Goal: Task Accomplishment & Management: Manage account settings

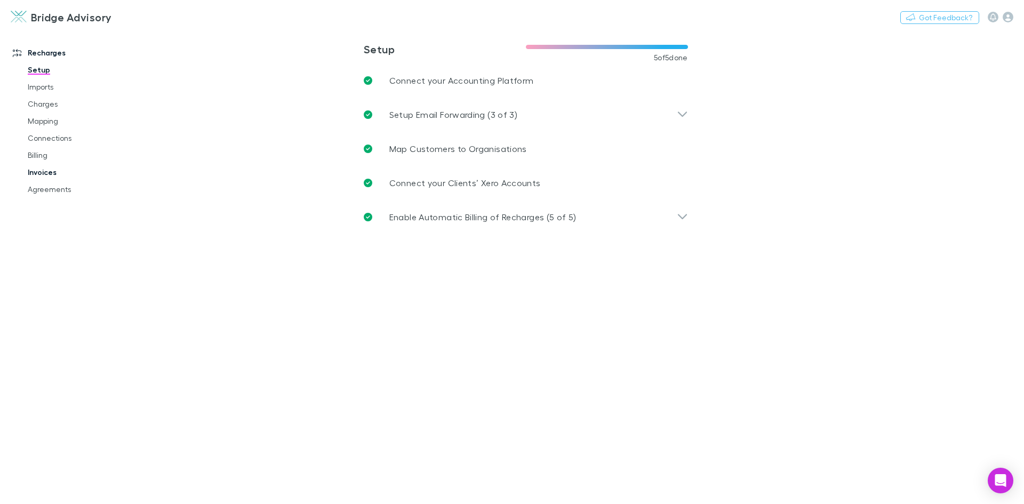
click at [35, 167] on link "Invoices" at bounding box center [80, 172] width 127 height 17
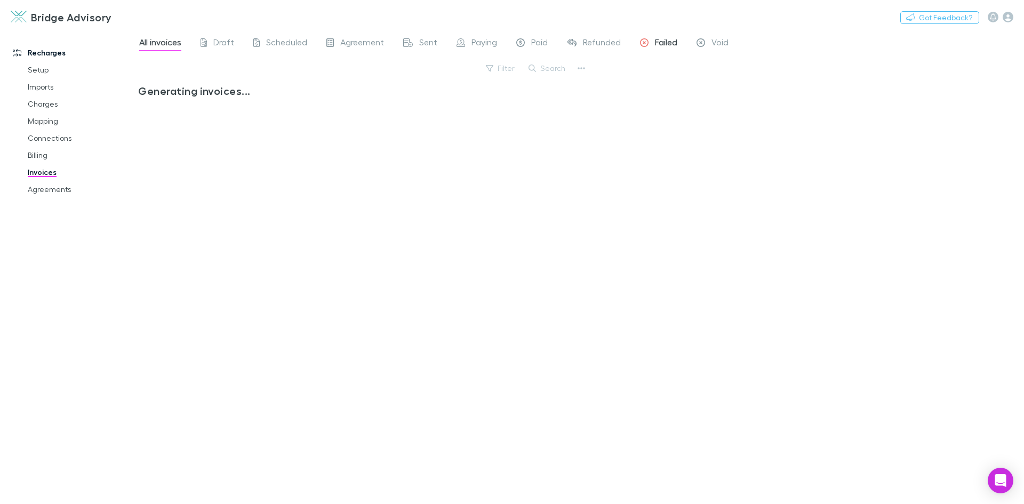
click at [669, 43] on span "Failed" at bounding box center [666, 44] width 22 height 14
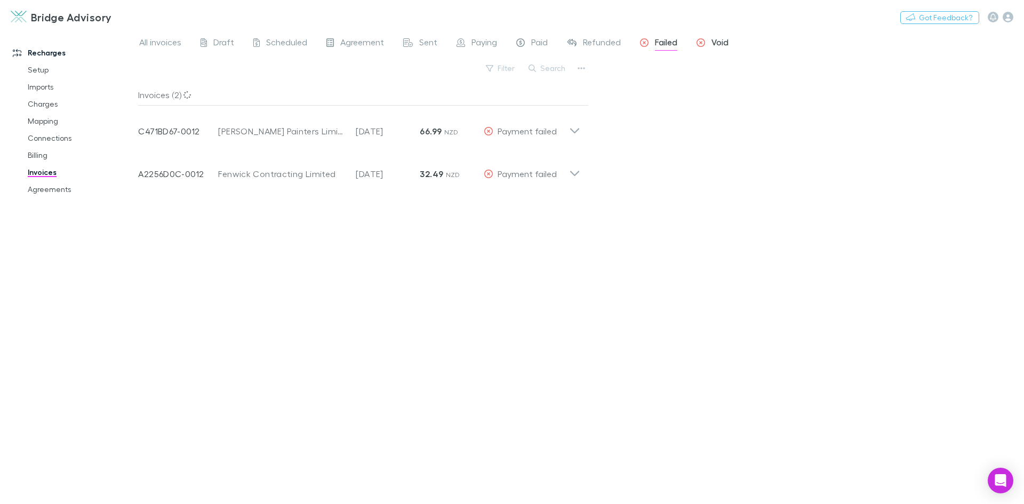
click at [715, 43] on span "Void" at bounding box center [719, 44] width 17 height 14
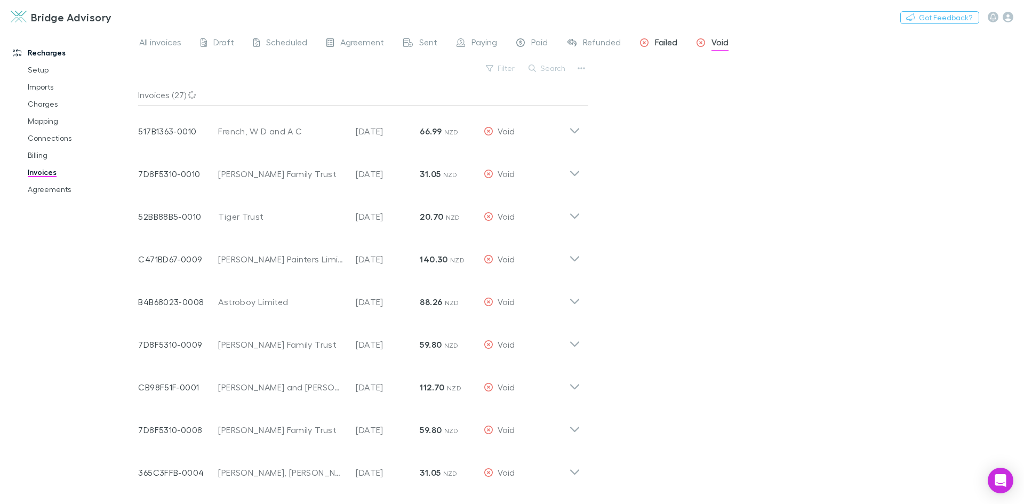
click at [665, 42] on span "Failed" at bounding box center [666, 44] width 22 height 14
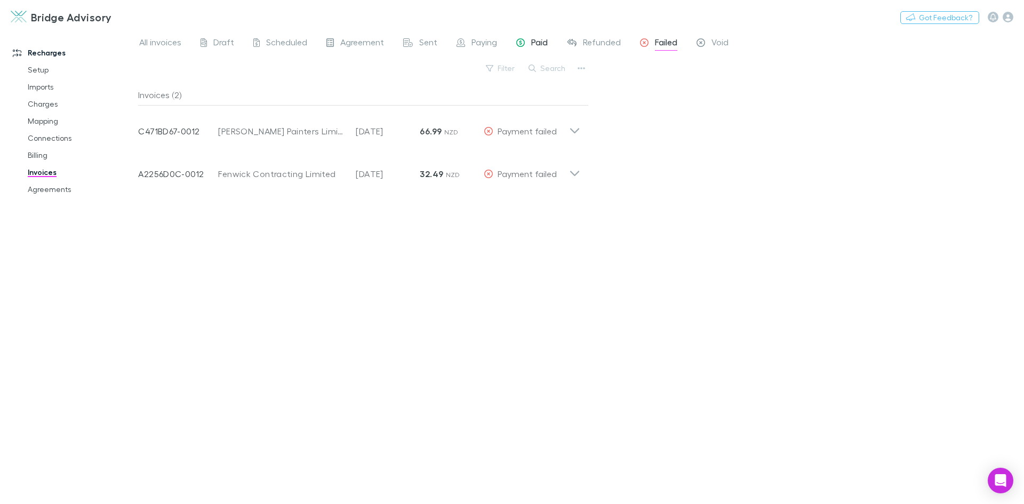
click at [535, 42] on span "Paid" at bounding box center [539, 44] width 17 height 14
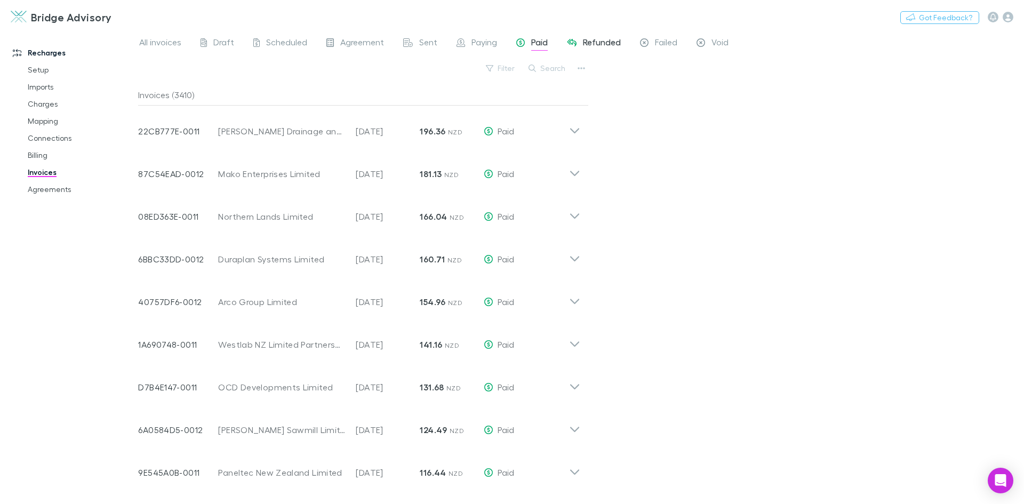
click at [597, 42] on span "Refunded" at bounding box center [602, 44] width 38 height 14
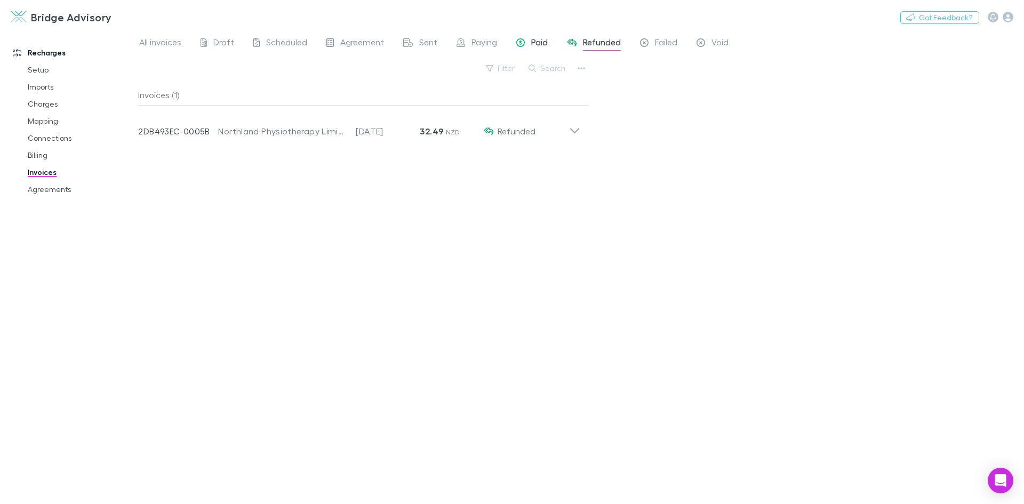
click at [538, 43] on span "Paid" at bounding box center [539, 44] width 17 height 14
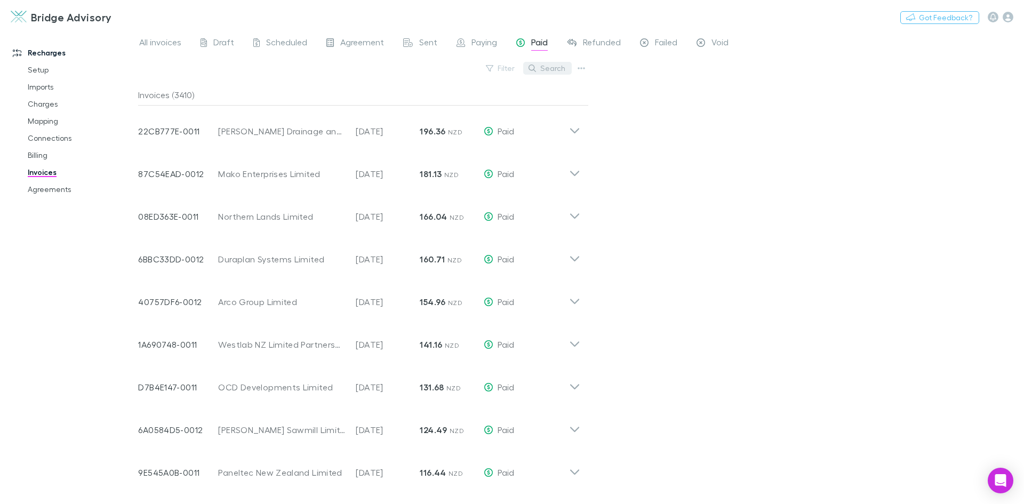
click at [566, 71] on button "Search" at bounding box center [547, 68] width 49 height 13
type input "*"
click at [717, 183] on div "All invoices Draft Scheduled Agreement Sent Paying Paid Refunded Failed Void Fi…" at bounding box center [581, 267] width 886 height 474
click at [666, 48] on span "Failed" at bounding box center [666, 44] width 22 height 14
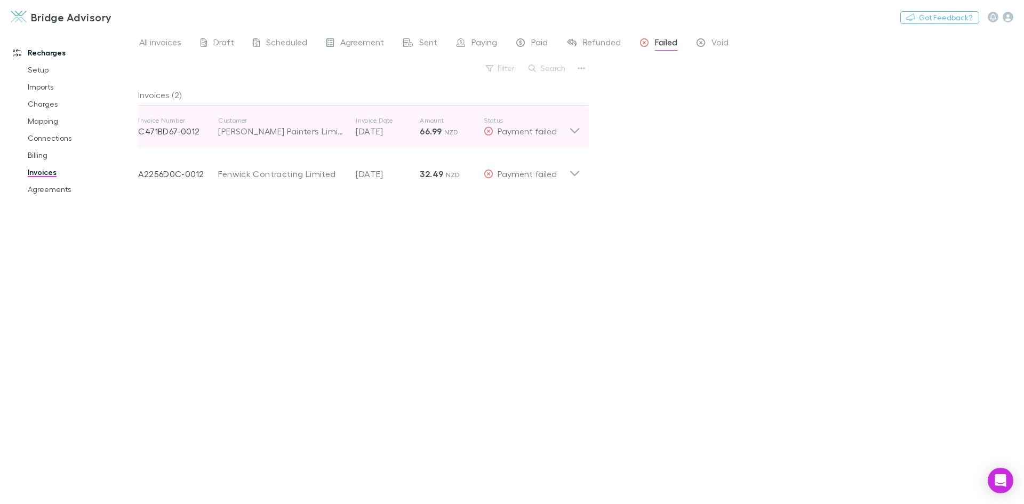
click at [577, 134] on icon at bounding box center [574, 126] width 11 height 21
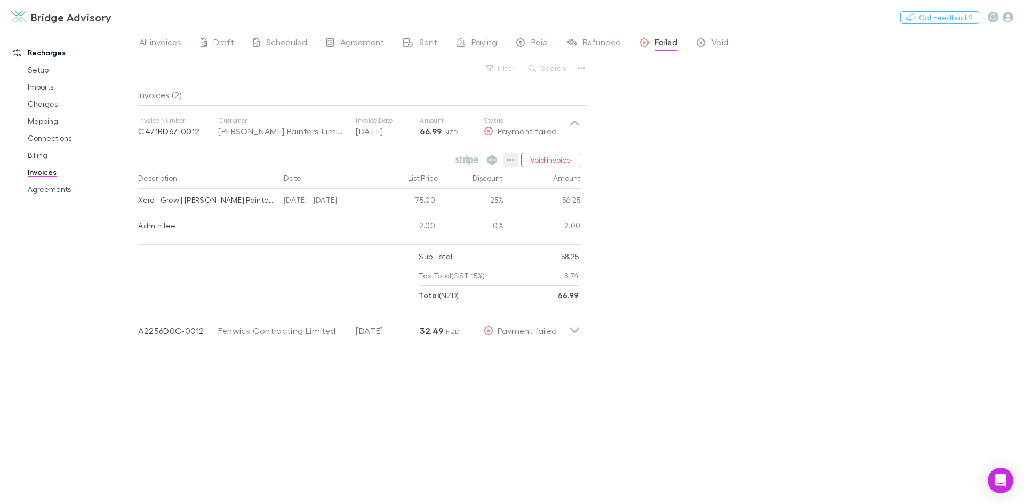
click at [514, 161] on icon "button" at bounding box center [510, 160] width 7 height 9
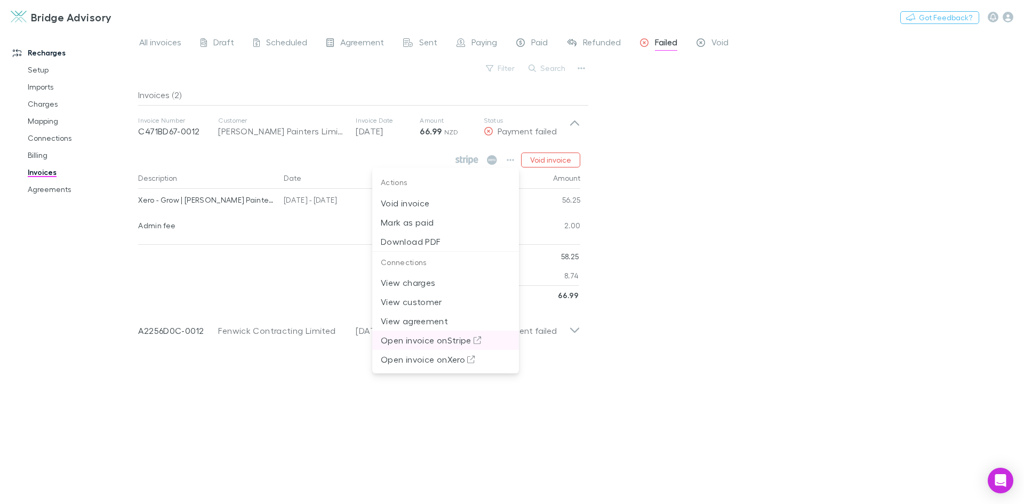
click at [459, 342] on p "Open invoice on Stripe" at bounding box center [446, 340] width 130 height 13
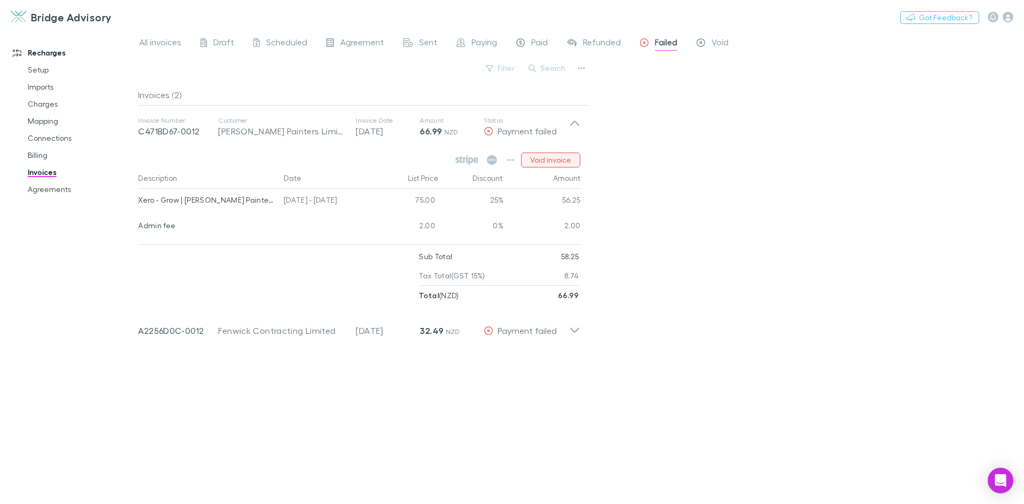
click at [556, 158] on button "Void invoice" at bounding box center [550, 160] width 59 height 15
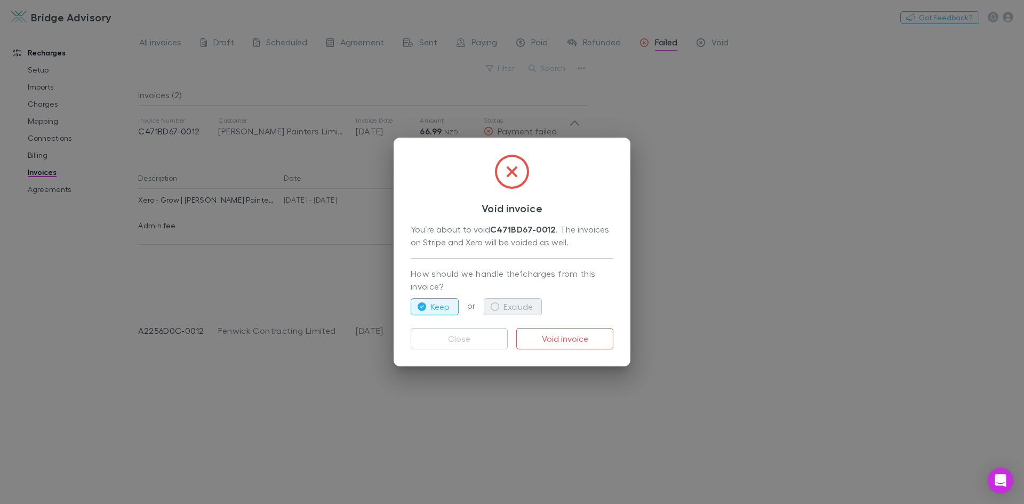
click at [498, 306] on icon "button" at bounding box center [495, 306] width 9 height 9
click at [562, 339] on button "Void invoice" at bounding box center [564, 338] width 97 height 21
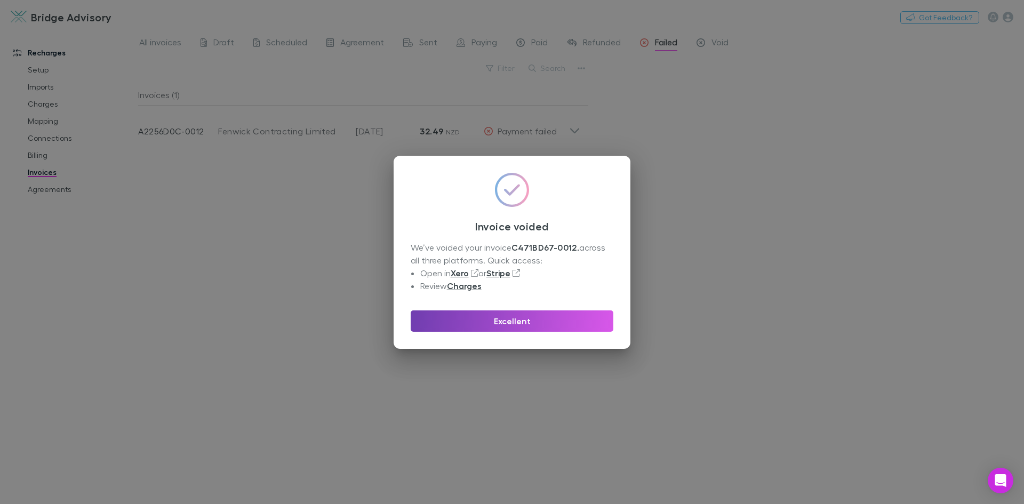
click at [518, 327] on button "Excellent" at bounding box center [512, 320] width 203 height 21
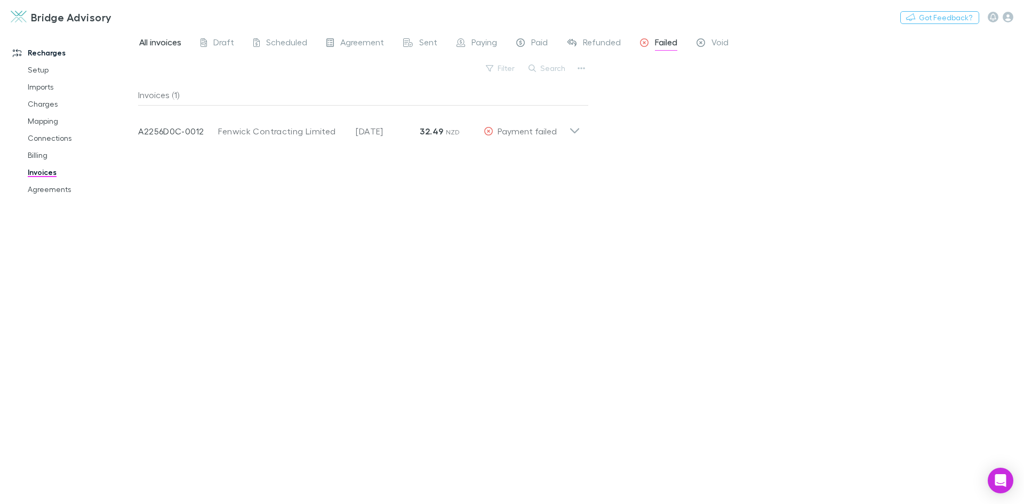
click at [160, 46] on span "All invoices" at bounding box center [160, 44] width 42 height 14
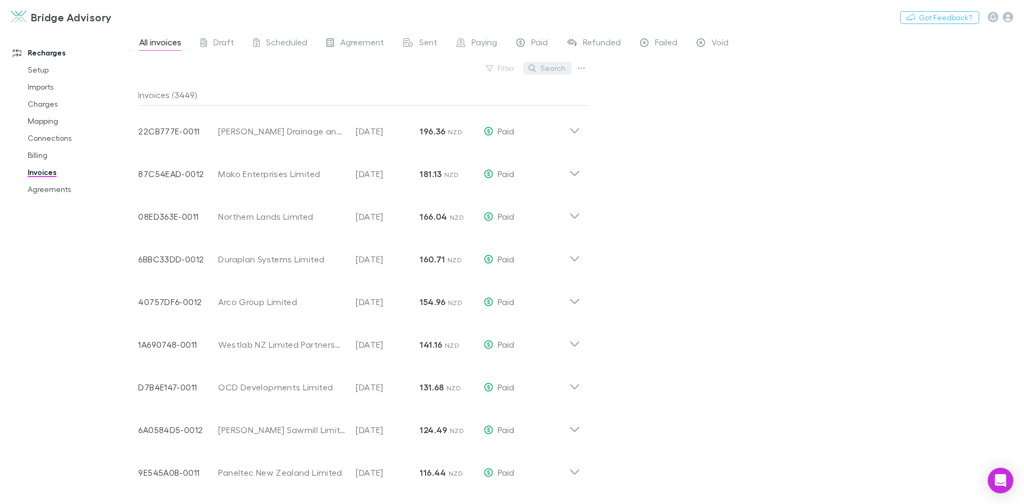
click at [558, 69] on button "Search" at bounding box center [547, 68] width 49 height 13
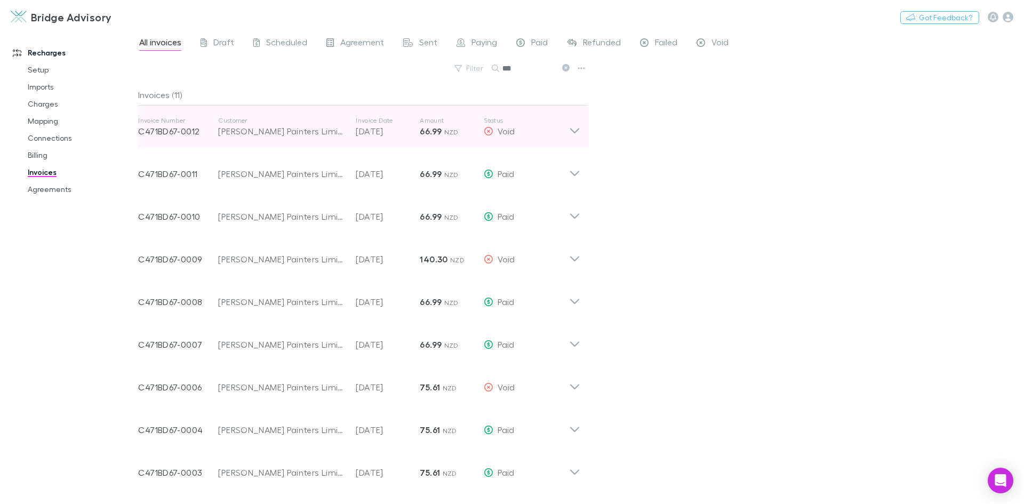
type input "***"
click at [578, 134] on icon at bounding box center [574, 126] width 11 height 21
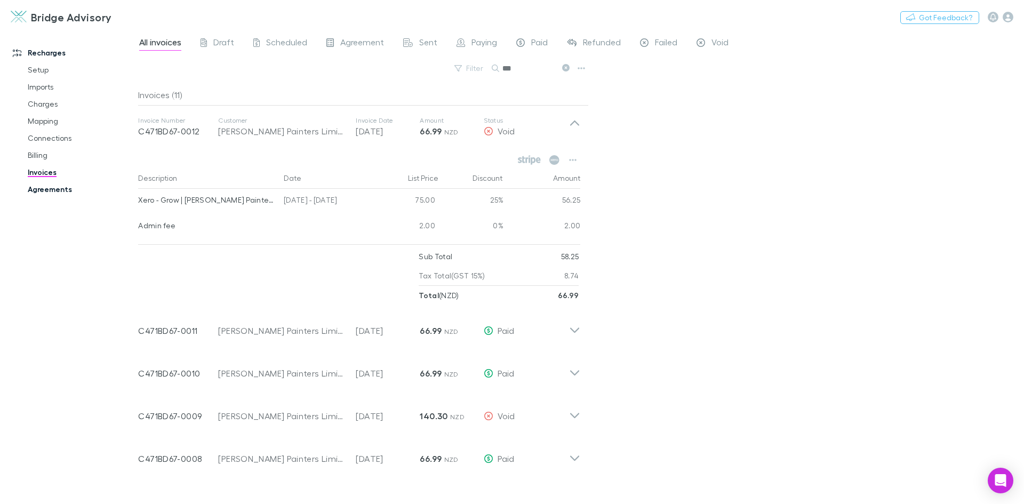
click at [49, 187] on link "Agreements" at bounding box center [80, 189] width 127 height 17
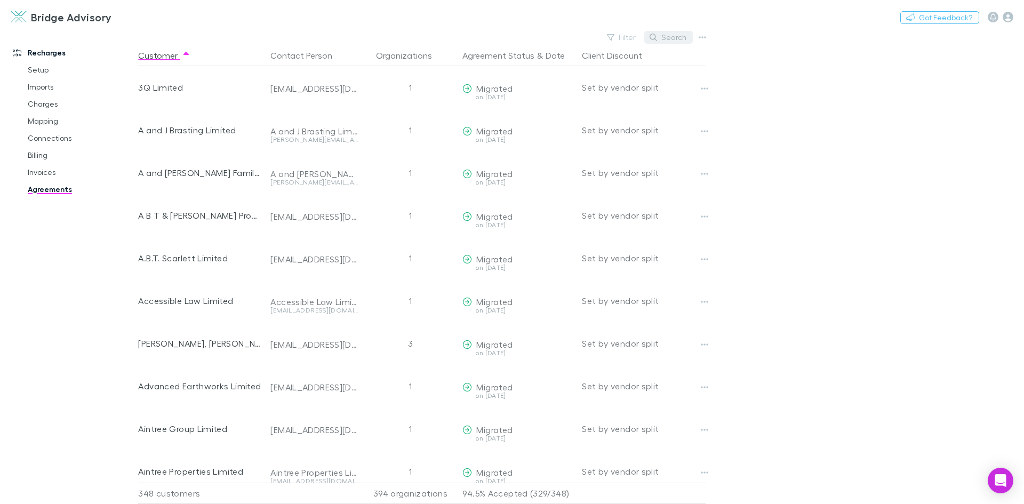
click at [675, 36] on button "Search" at bounding box center [668, 37] width 49 height 13
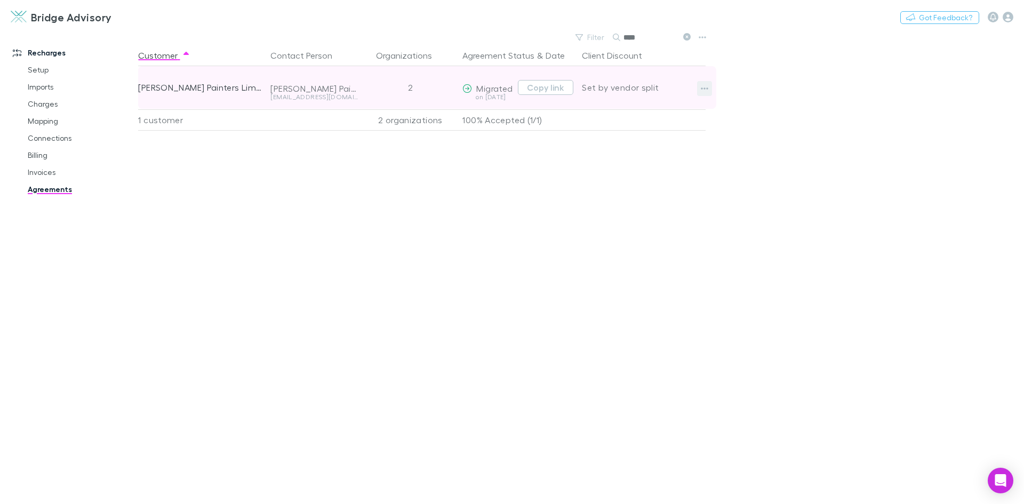
type input "****"
click at [701, 89] on icon "button" at bounding box center [704, 88] width 7 height 2
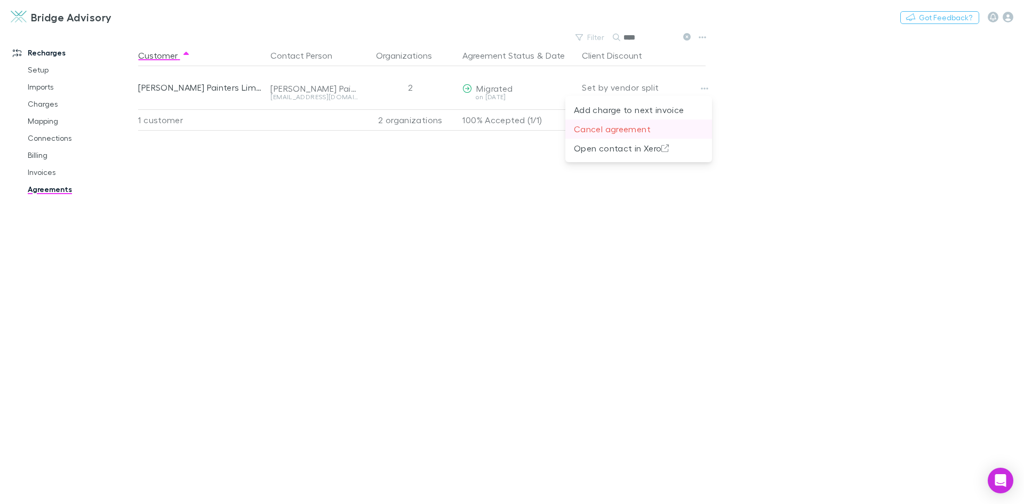
click at [642, 123] on p "Cancel agreement" at bounding box center [639, 129] width 130 height 13
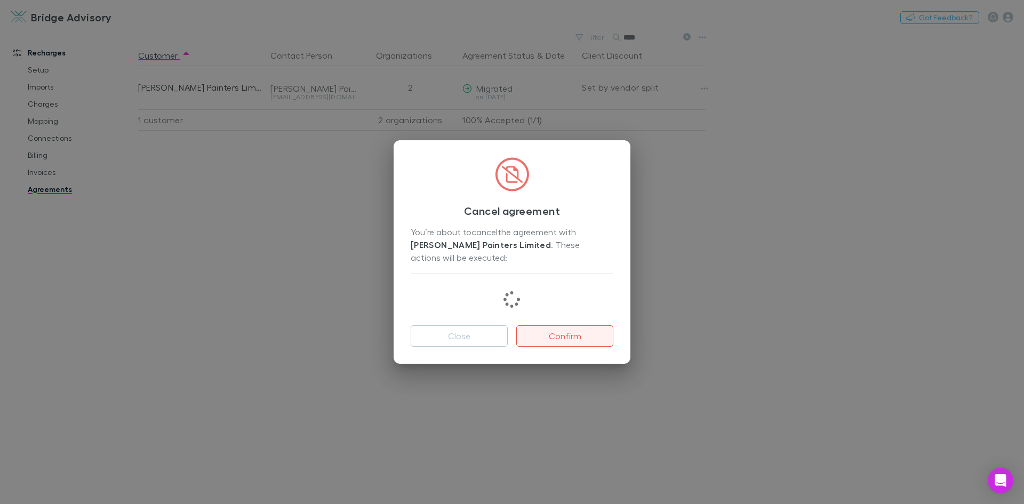
click at [556, 326] on button "Confirm" at bounding box center [564, 335] width 97 height 21
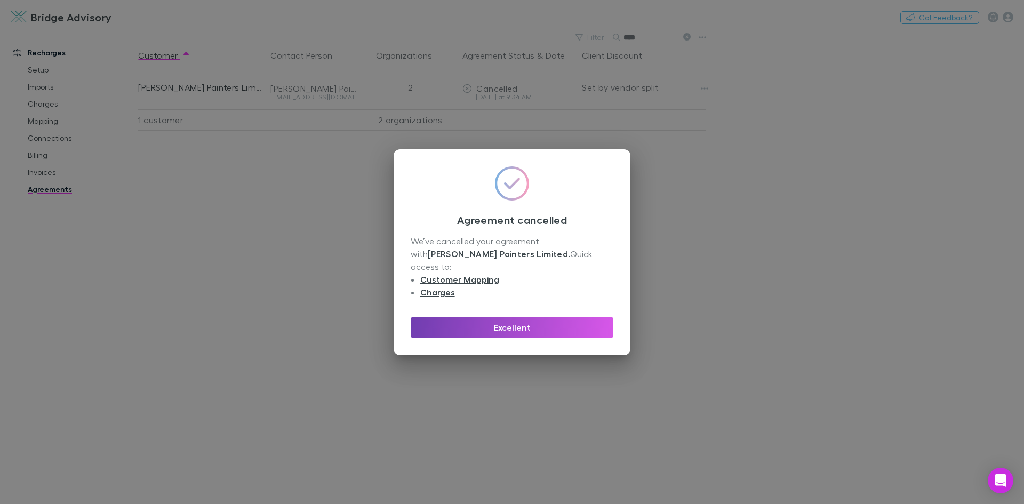
drag, startPoint x: 527, startPoint y: 321, endPoint x: 491, endPoint y: 305, distance: 40.1
click at [527, 321] on button "Excellent" at bounding box center [512, 327] width 203 height 21
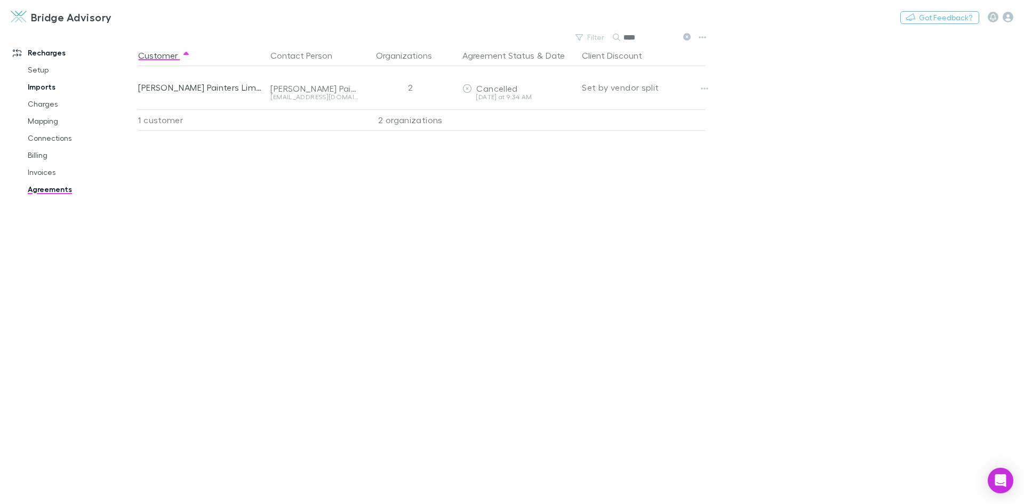
click at [45, 89] on link "Imports" at bounding box center [80, 86] width 127 height 17
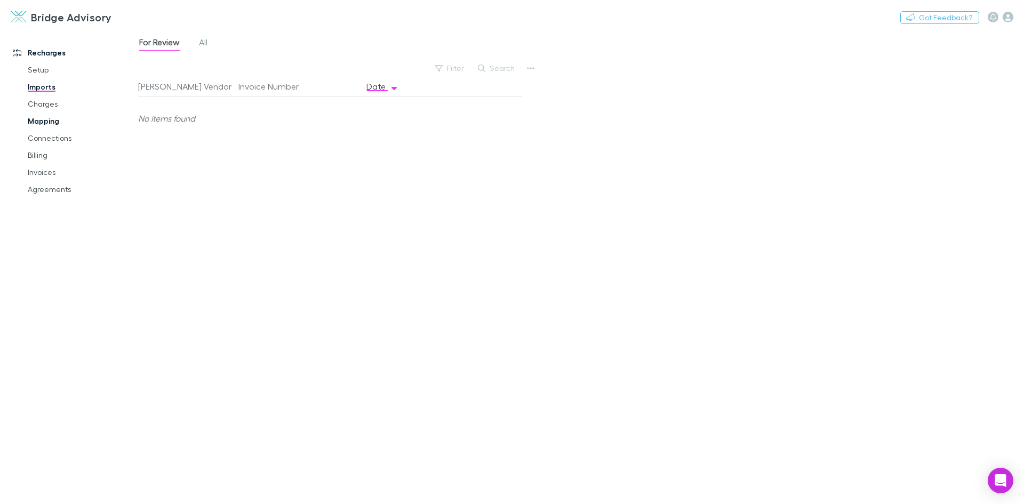
click at [45, 118] on link "Mapping" at bounding box center [80, 121] width 127 height 17
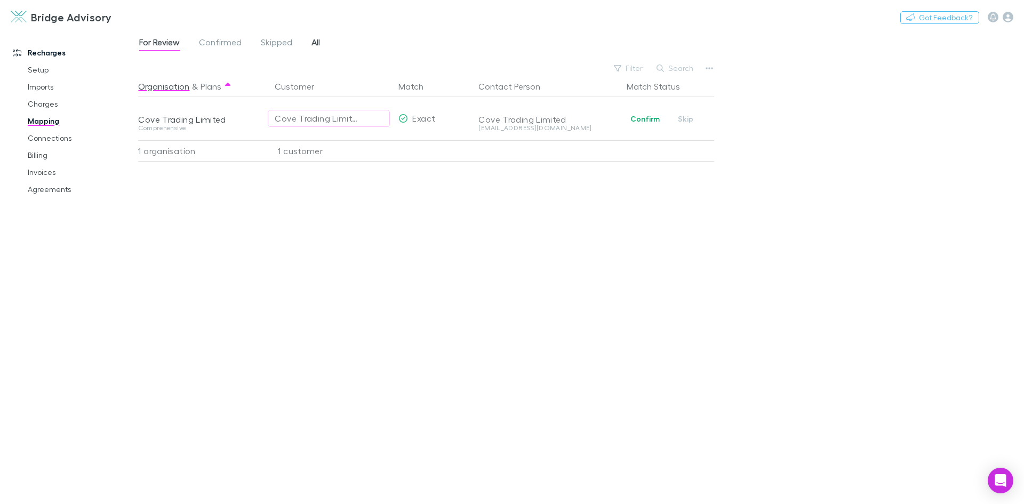
click at [316, 41] on span "All" at bounding box center [315, 44] width 9 height 14
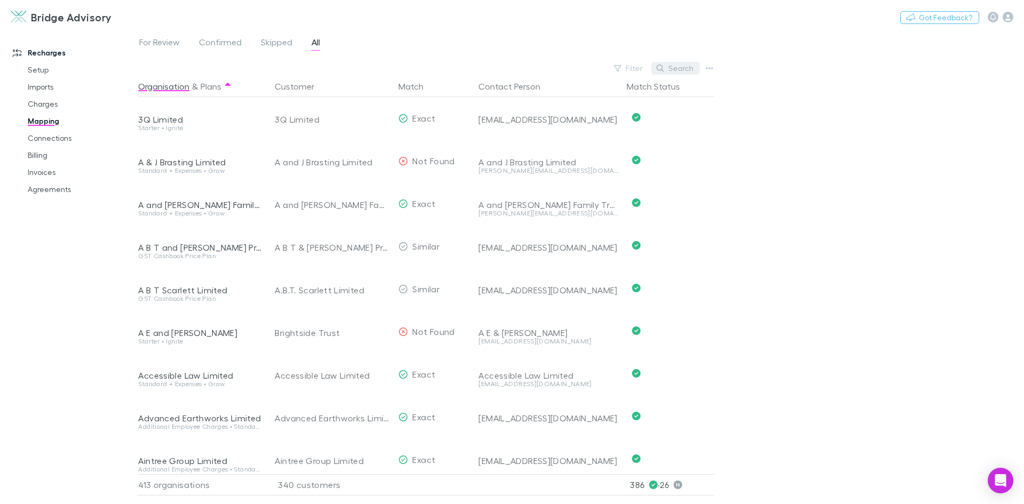
click at [676, 73] on button "Search" at bounding box center [675, 68] width 49 height 13
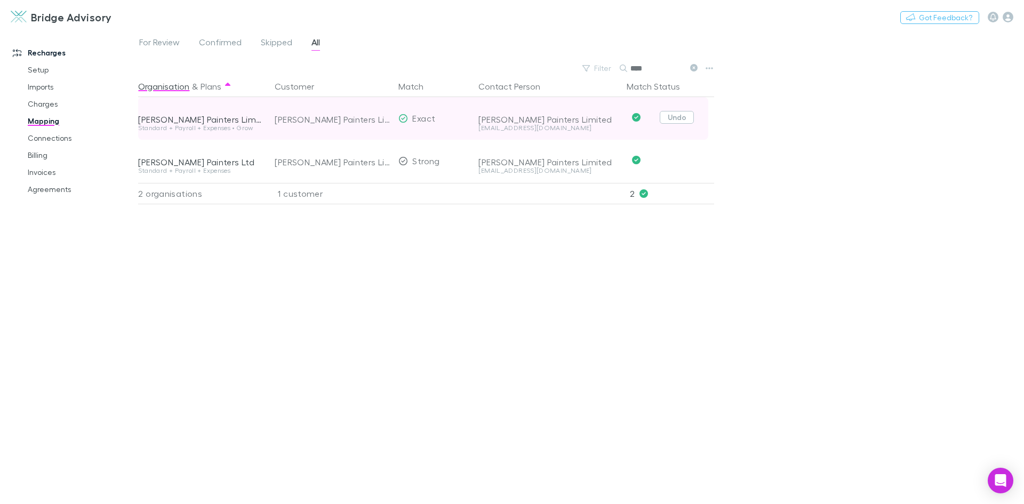
type input "****"
click at [681, 117] on button "Undo" at bounding box center [677, 117] width 34 height 13
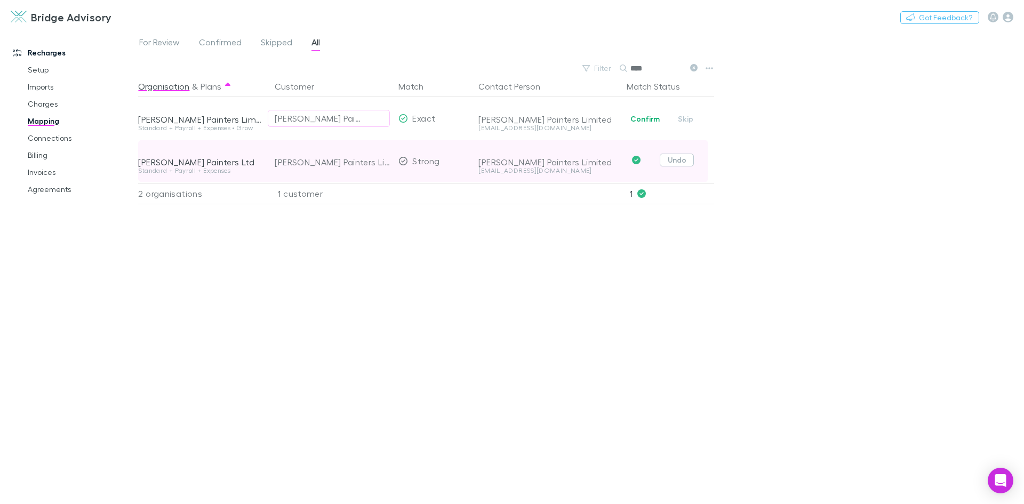
click at [681, 163] on button "Undo" at bounding box center [677, 160] width 34 height 13
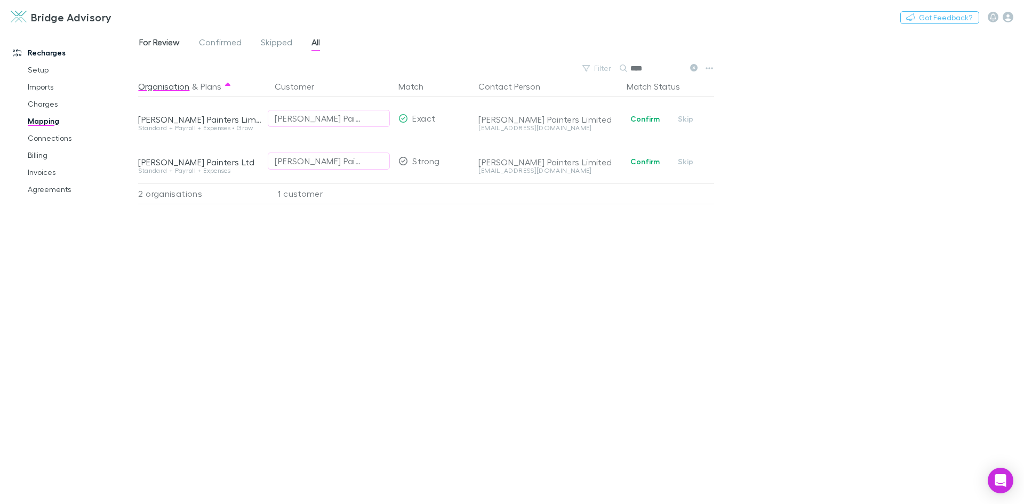
click at [166, 45] on span "For Review" at bounding box center [159, 44] width 41 height 14
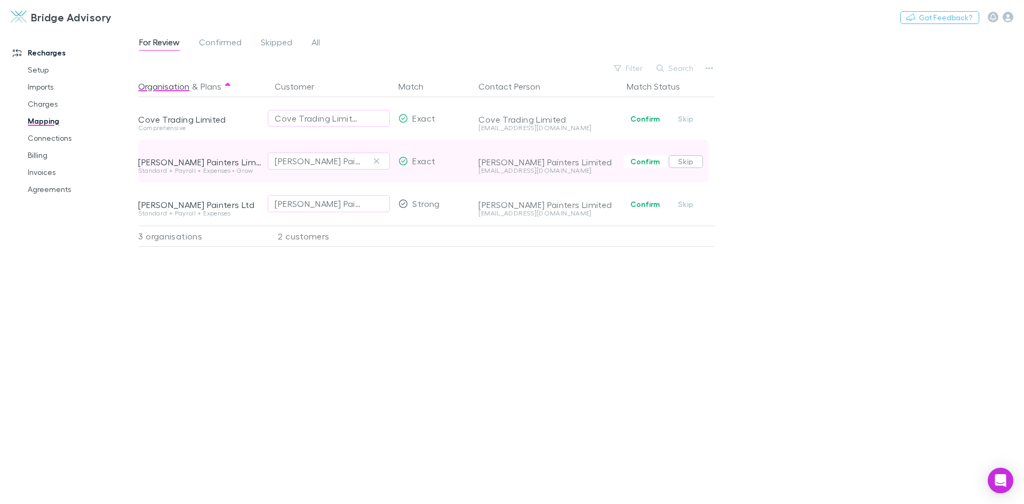
click at [691, 163] on button "Skip" at bounding box center [686, 161] width 34 height 13
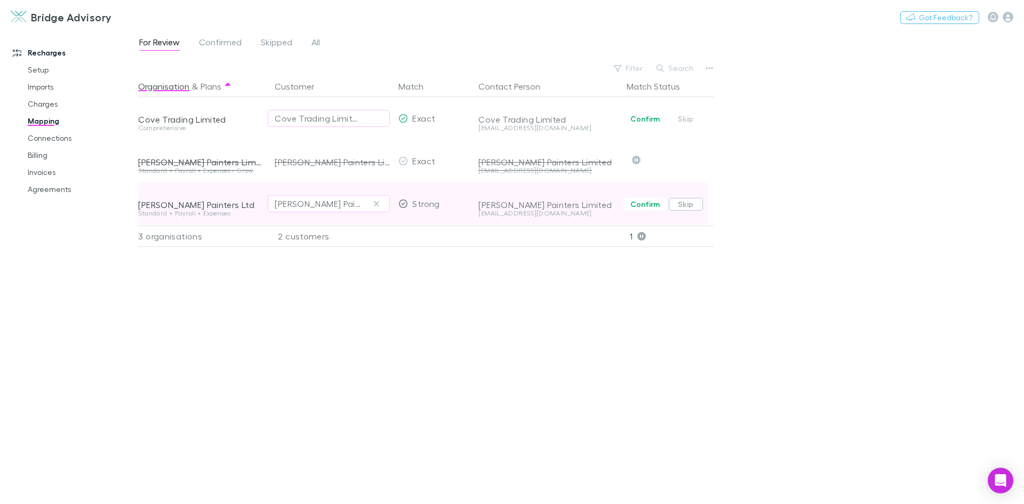
click at [687, 205] on button "Skip" at bounding box center [686, 204] width 34 height 13
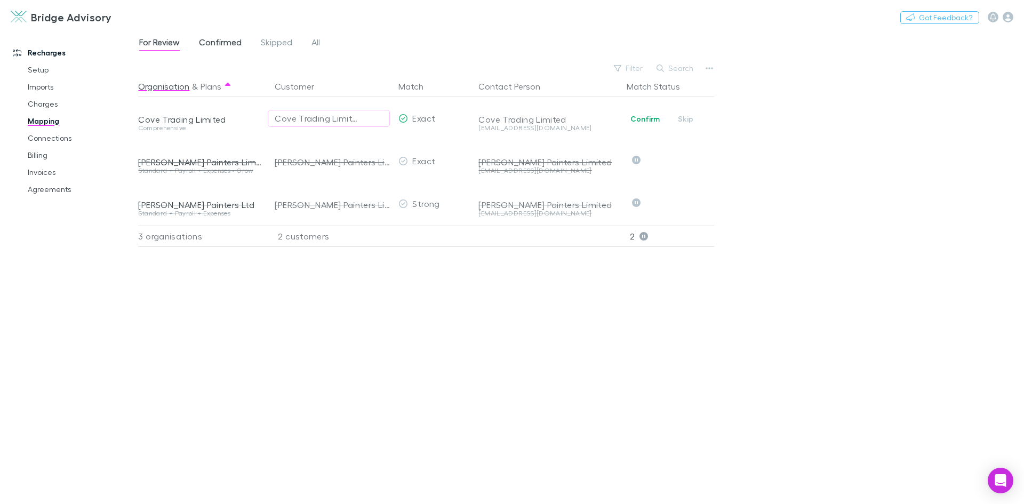
click at [232, 41] on span "Confirmed" at bounding box center [220, 44] width 43 height 14
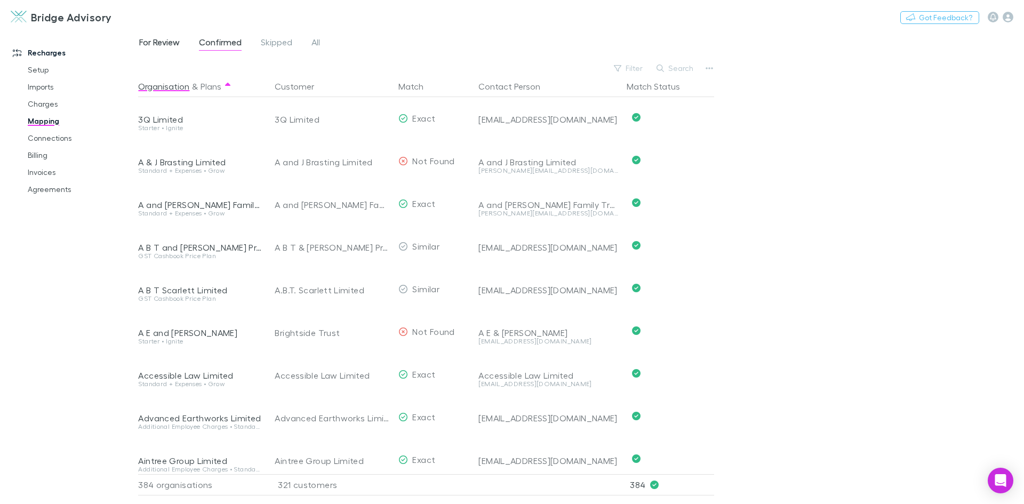
click at [162, 43] on span "For Review" at bounding box center [159, 44] width 41 height 14
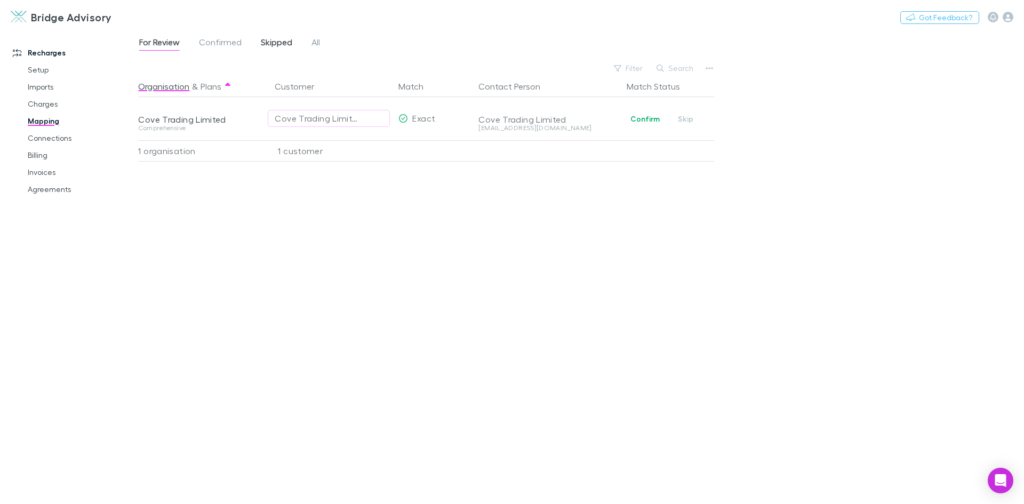
click at [278, 46] on span "Skipped" at bounding box center [276, 44] width 31 height 14
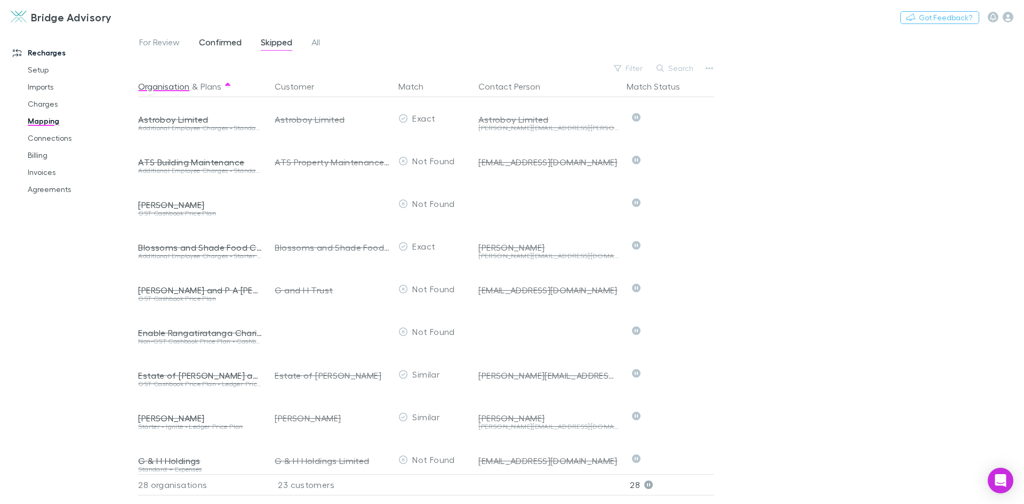
click at [230, 43] on span "Confirmed" at bounding box center [220, 44] width 43 height 14
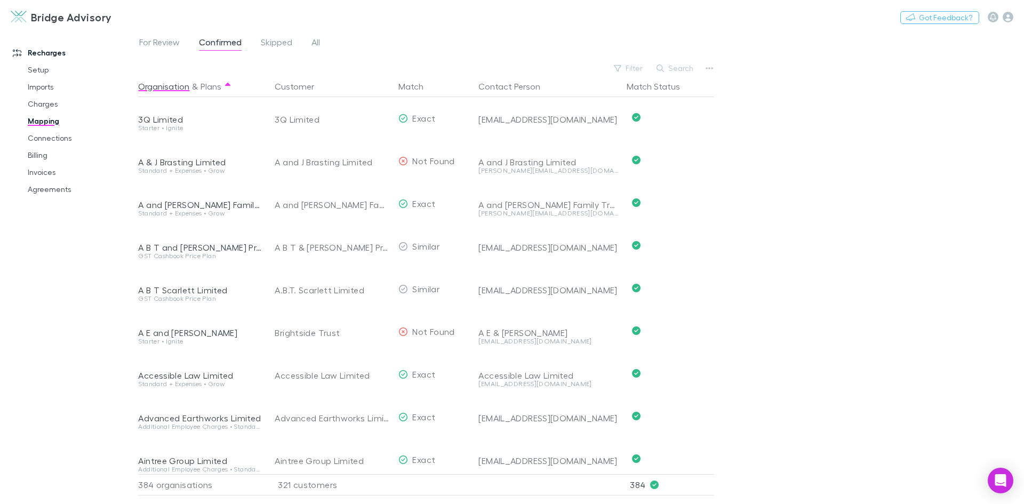
click at [813, 201] on div "For Review Confirmed Skipped All Filter Search Organisation & Plans Customer Ma…" at bounding box center [581, 267] width 886 height 474
click at [39, 174] on link "Invoices" at bounding box center [80, 172] width 127 height 17
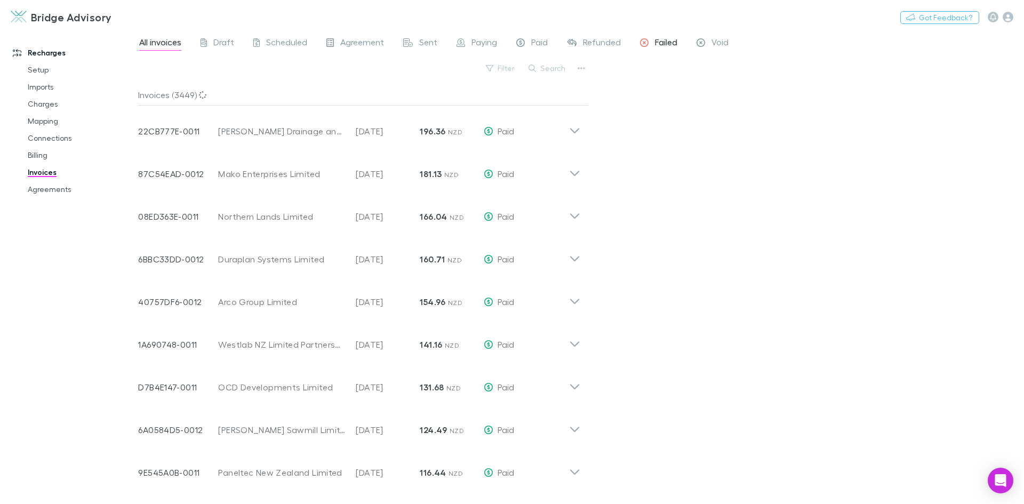
click at [660, 39] on span "Failed" at bounding box center [666, 44] width 22 height 14
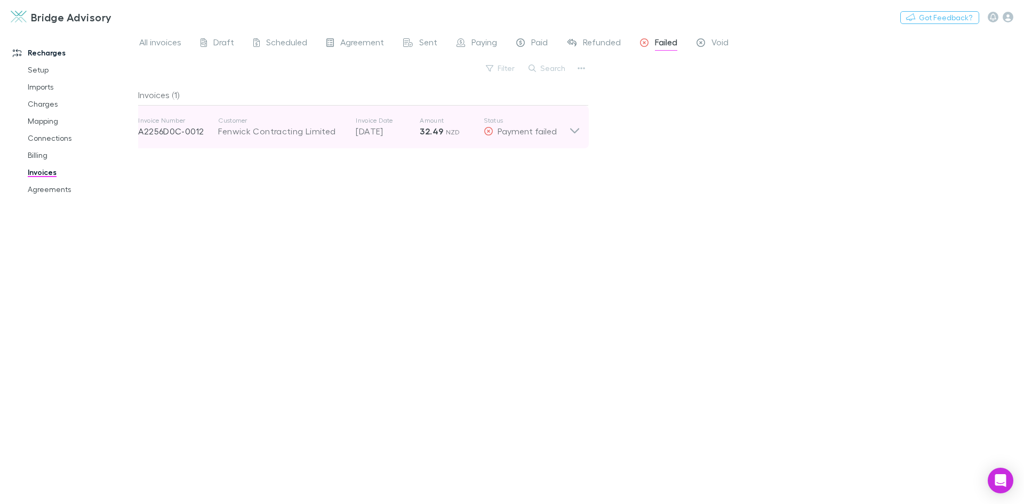
click at [574, 130] on icon at bounding box center [574, 126] width 11 height 21
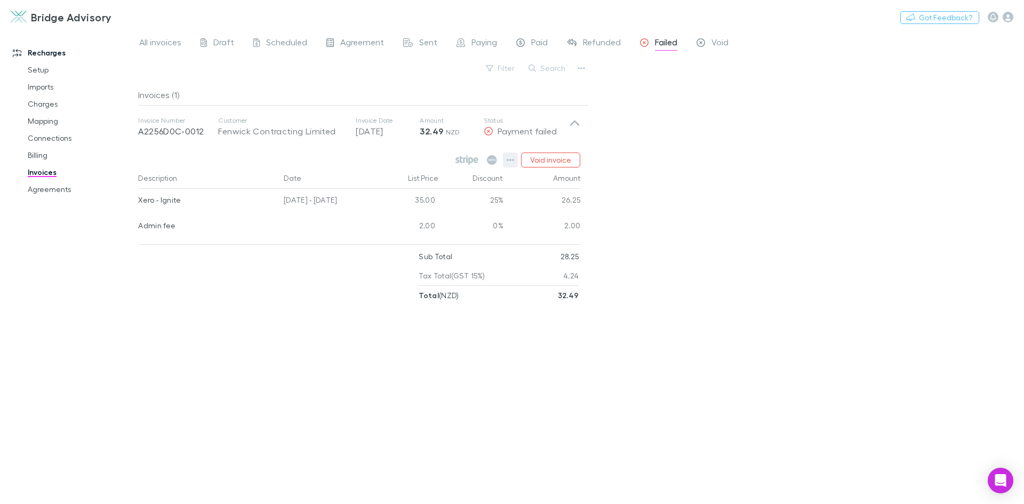
click at [512, 159] on icon "button" at bounding box center [510, 160] width 7 height 9
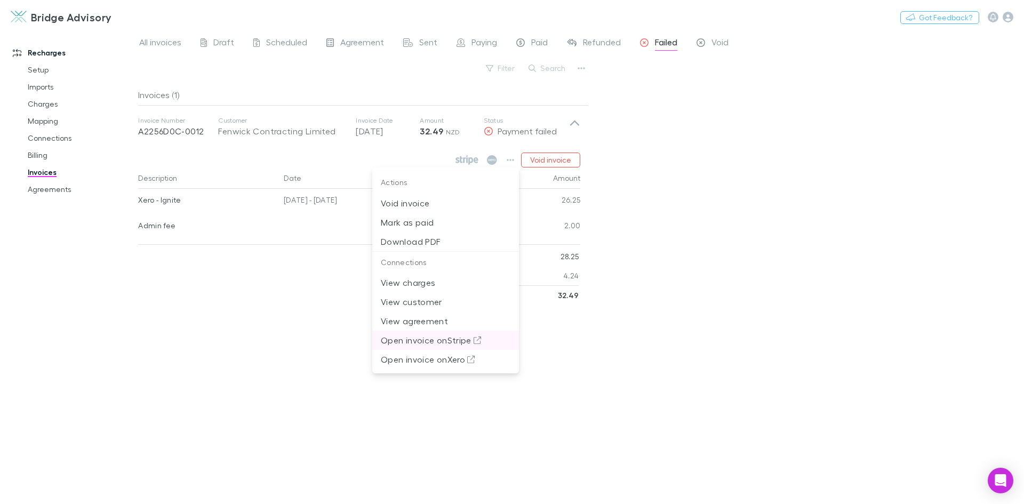
click at [452, 340] on p "Open invoice on Stripe" at bounding box center [446, 340] width 130 height 13
